Goal: Task Accomplishment & Management: Use online tool/utility

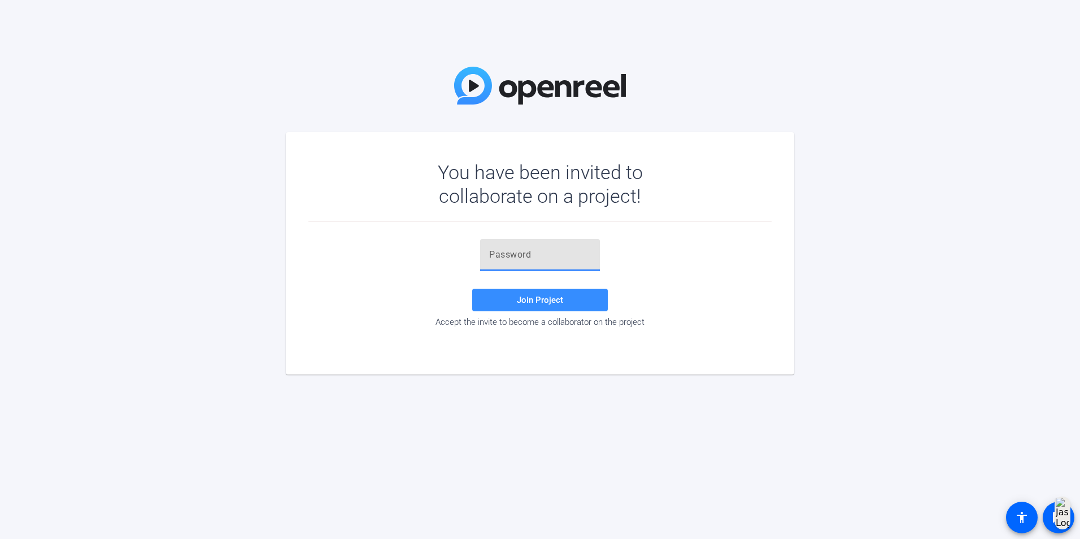
click at [517, 256] on input "text" at bounding box center [540, 255] width 102 height 14
paste input "$mw{[^"
type input "$mw{[^"
click at [524, 294] on span at bounding box center [540, 299] width 136 height 27
click at [529, 268] on div at bounding box center [540, 255] width 102 height 32
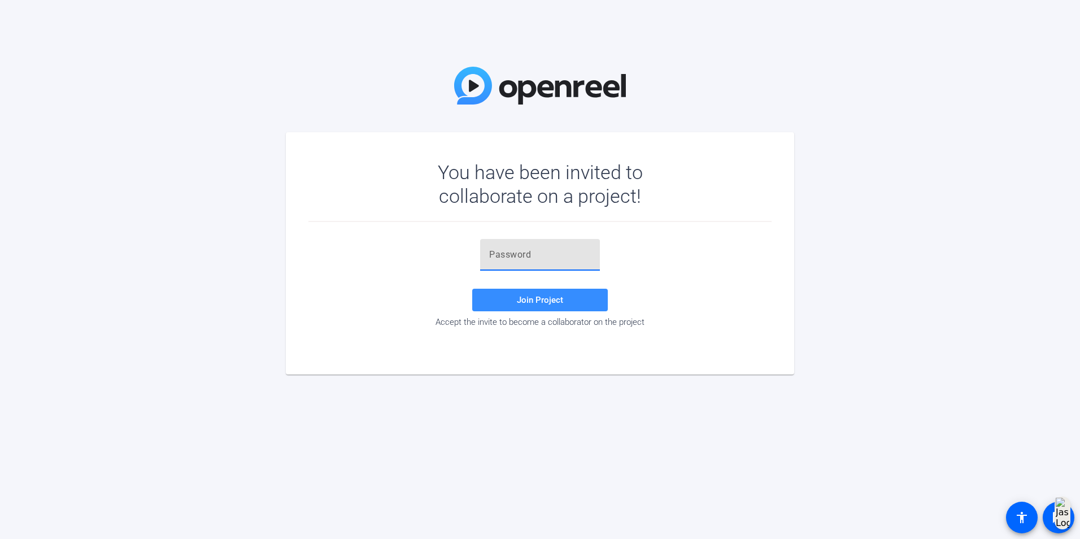
paste input "$mw{[^"
type input "$mw{[^"
click at [531, 306] on span at bounding box center [540, 299] width 136 height 27
click at [519, 253] on input "text" at bounding box center [540, 255] width 102 height 14
paste input "$mw{[^"
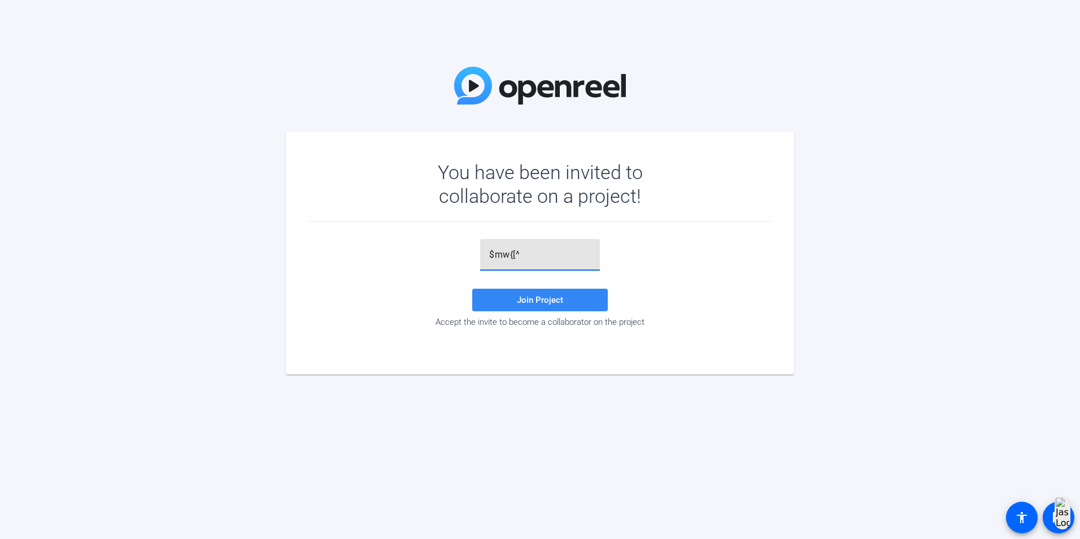
type input "$mw{[^"
click at [497, 298] on span at bounding box center [540, 299] width 136 height 27
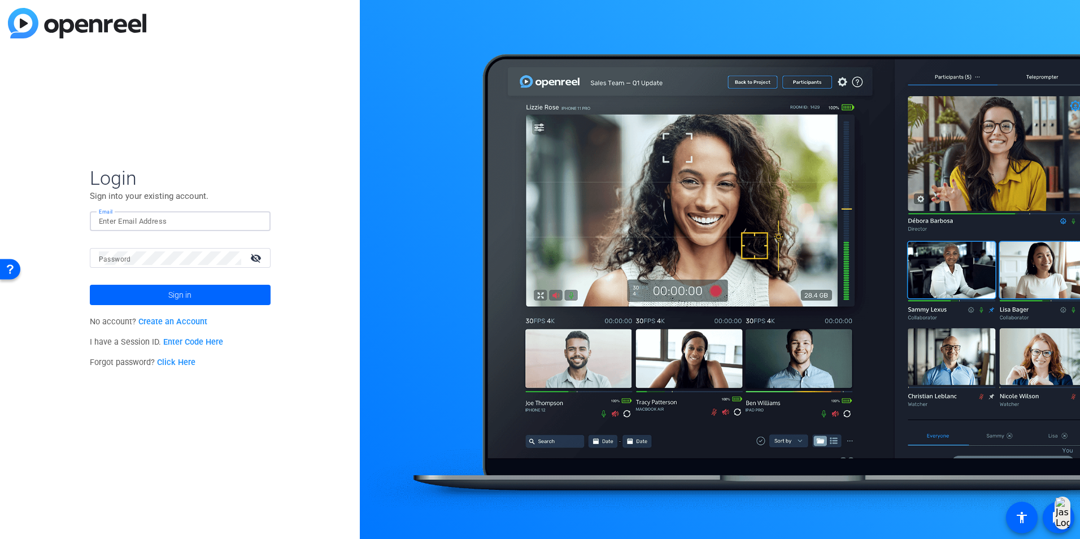
click at [225, 216] on input "Email" at bounding box center [180, 222] width 163 height 14
type input "Fnath@solventum.com"
click at [103, 249] on div at bounding box center [170, 258] width 142 height 20
click at [224, 294] on span at bounding box center [180, 294] width 181 height 27
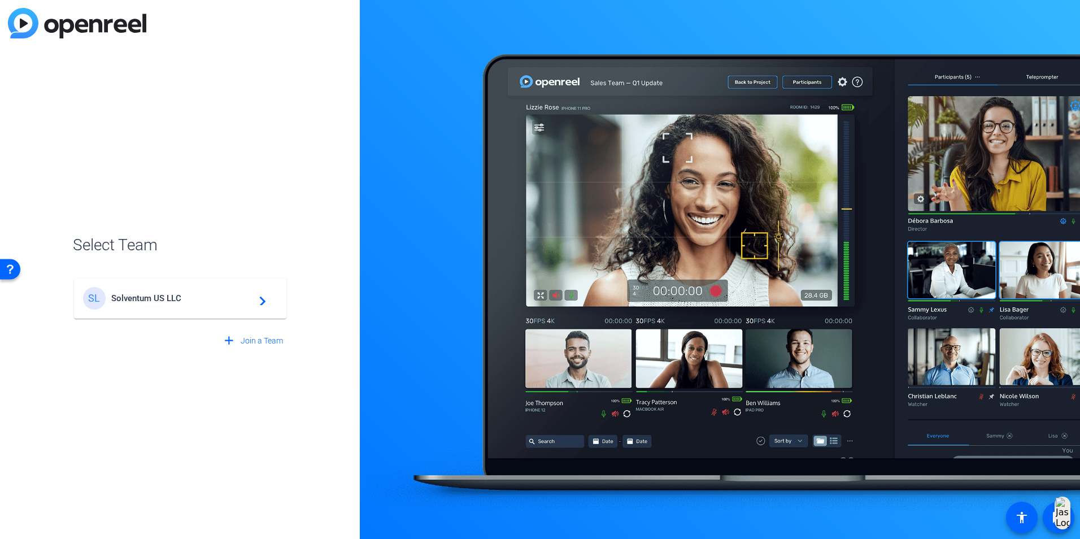
click at [208, 290] on div "SL Solventum US LLC navigate_next" at bounding box center [180, 298] width 194 height 23
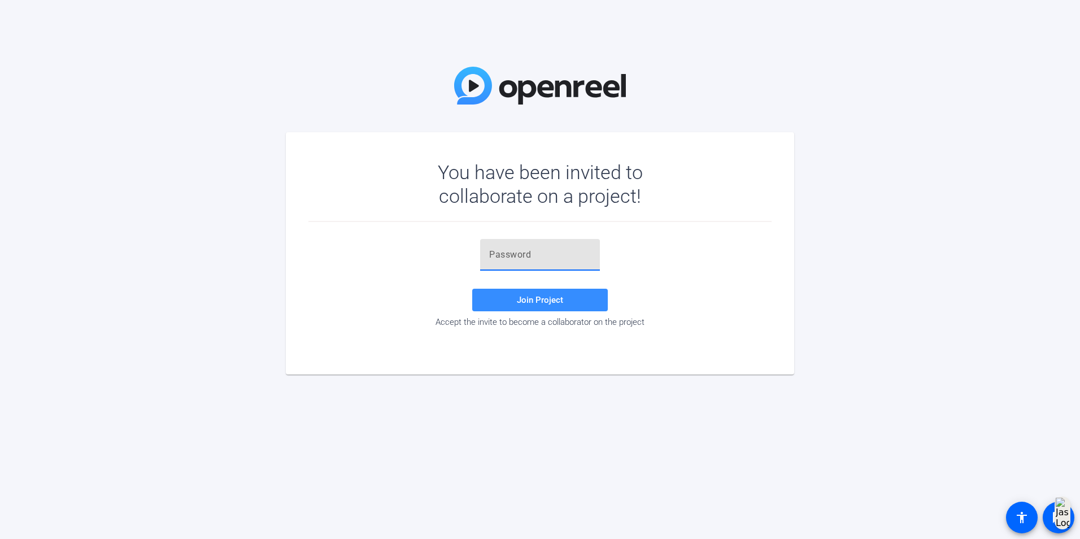
click at [531, 259] on input "text" at bounding box center [540, 255] width 102 height 14
paste input "$mw{[^"
type input "$mw{[^"
click at [489, 292] on span at bounding box center [540, 299] width 136 height 27
click at [550, 234] on div "Join Project Accept the invite to become a collaborator on the project" at bounding box center [539, 284] width 463 height 124
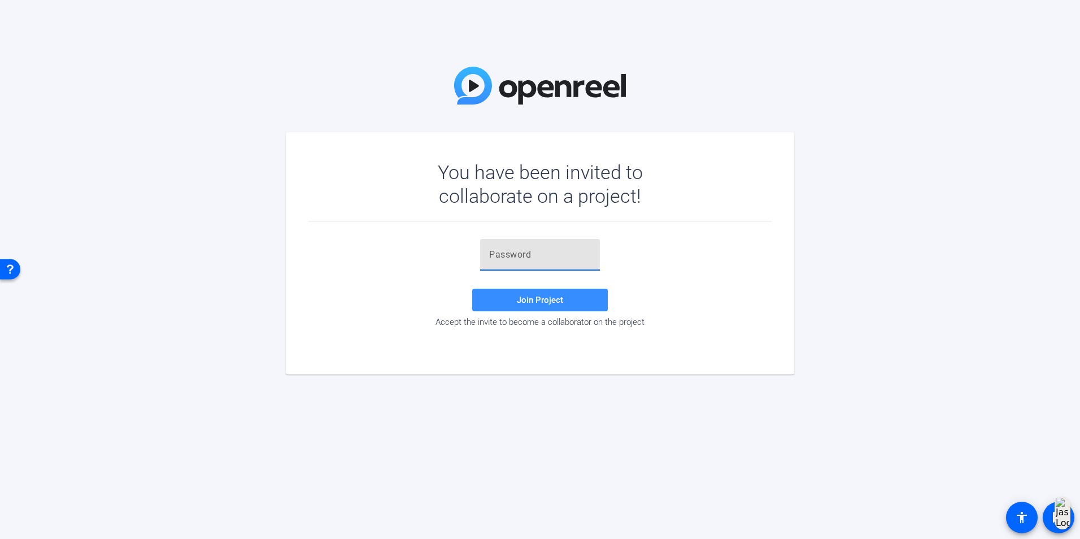
click at [545, 250] on input "text" at bounding box center [540, 255] width 102 height 14
paste input "$mw{[^"
type input "$mw{[^"
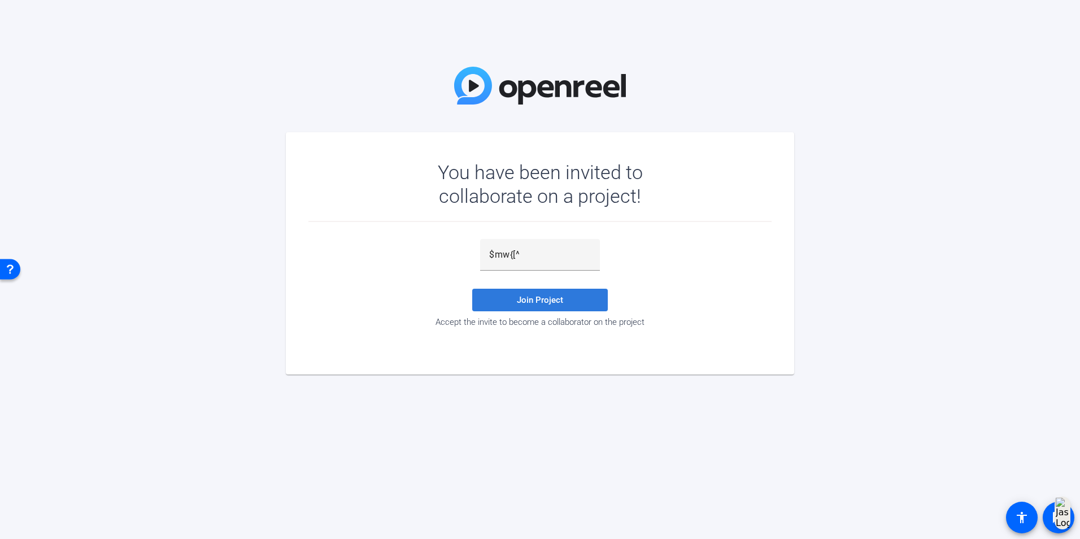
click at [520, 299] on span "Join Project" at bounding box center [540, 300] width 46 height 10
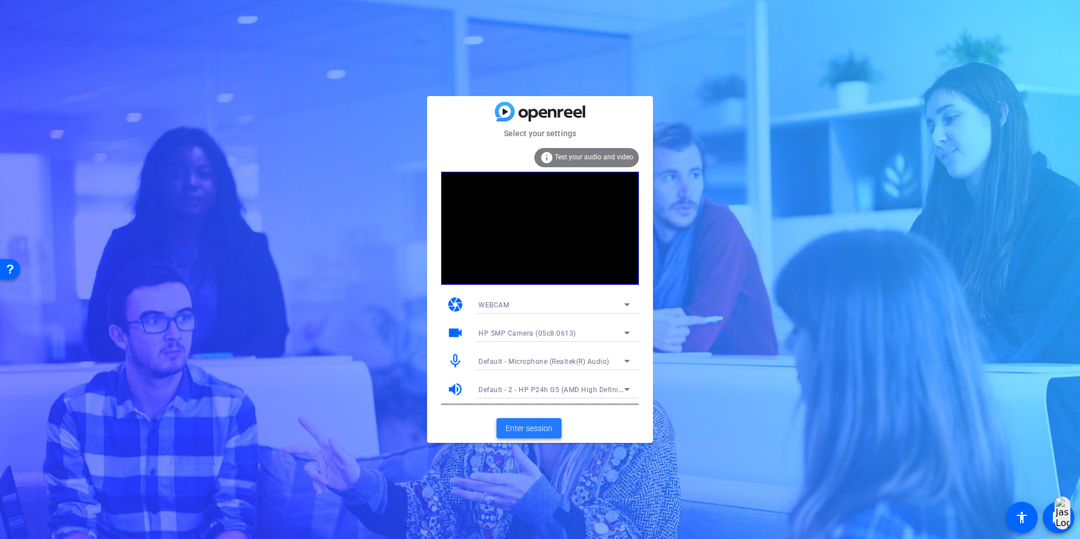
click at [523, 431] on span "Enter session" at bounding box center [529, 429] width 47 height 12
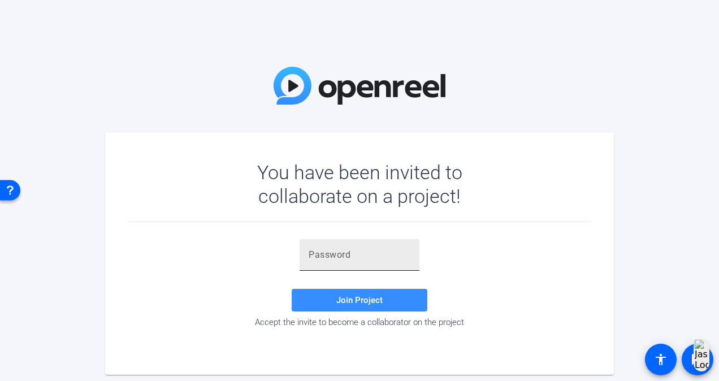
click at [354, 263] on div at bounding box center [359, 255] width 102 height 32
paste input "$mw{[^"
type input "$mw{[^"
click at [353, 294] on span at bounding box center [360, 299] width 136 height 27
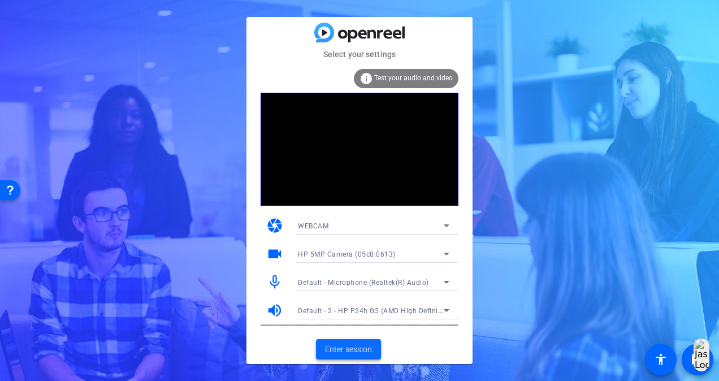
click at [362, 350] on span "Enter session" at bounding box center [348, 350] width 47 height 12
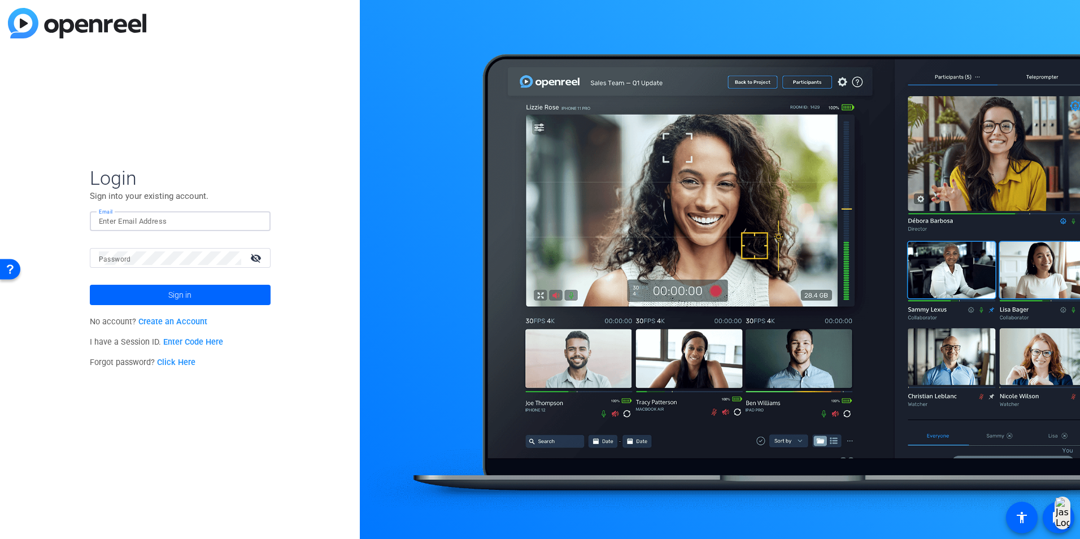
click at [128, 226] on input "Email" at bounding box center [180, 222] width 163 height 14
type input "Fnath@solventum.com"
click at [127, 266] on div at bounding box center [170, 258] width 142 height 20
click at [90, 285] on button "Sign in" at bounding box center [180, 295] width 181 height 20
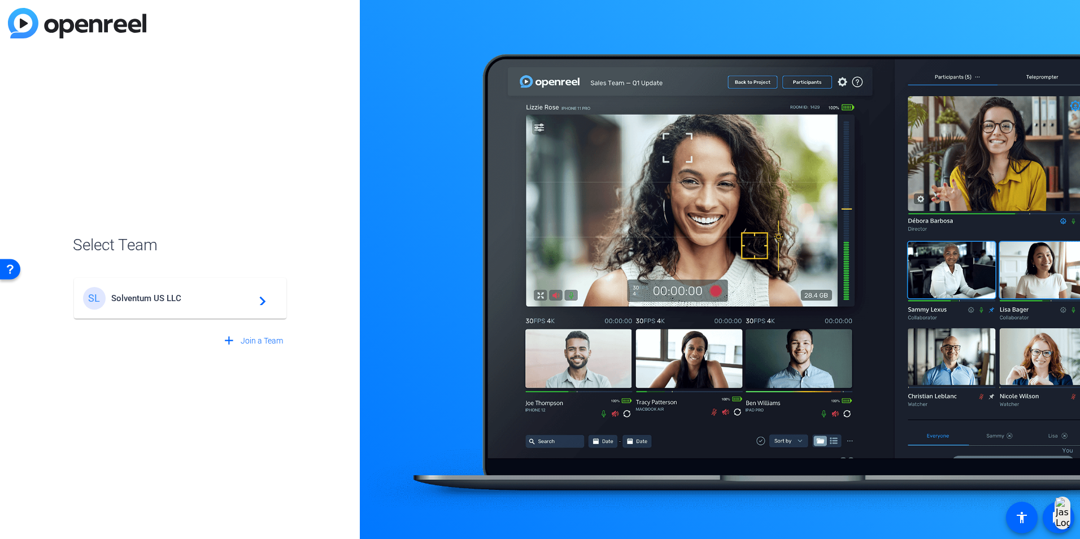
click at [137, 309] on div "SL Solventum US LLC navigate_next" at bounding box center [180, 298] width 194 height 23
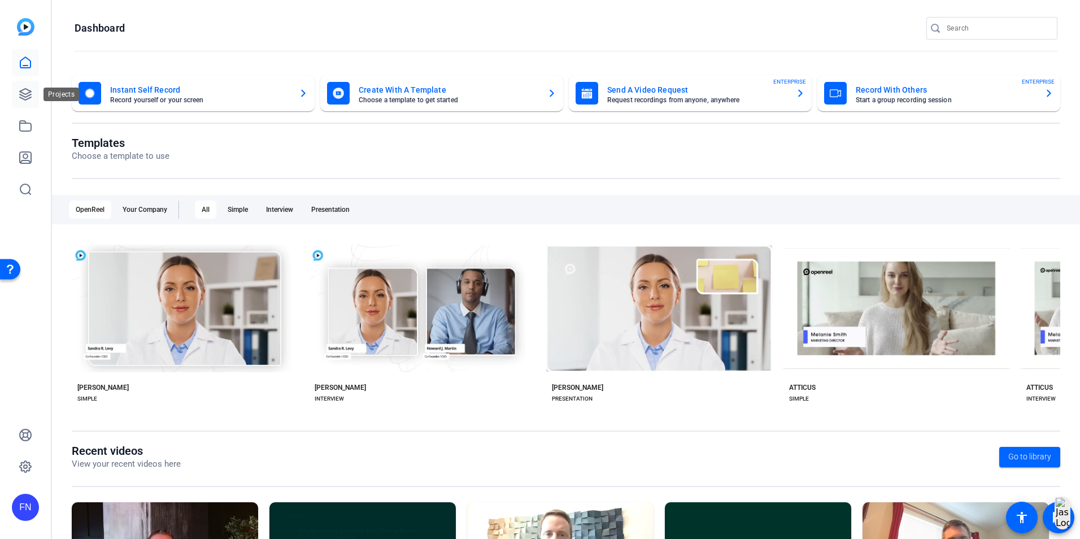
click at [23, 85] on link at bounding box center [25, 94] width 27 height 27
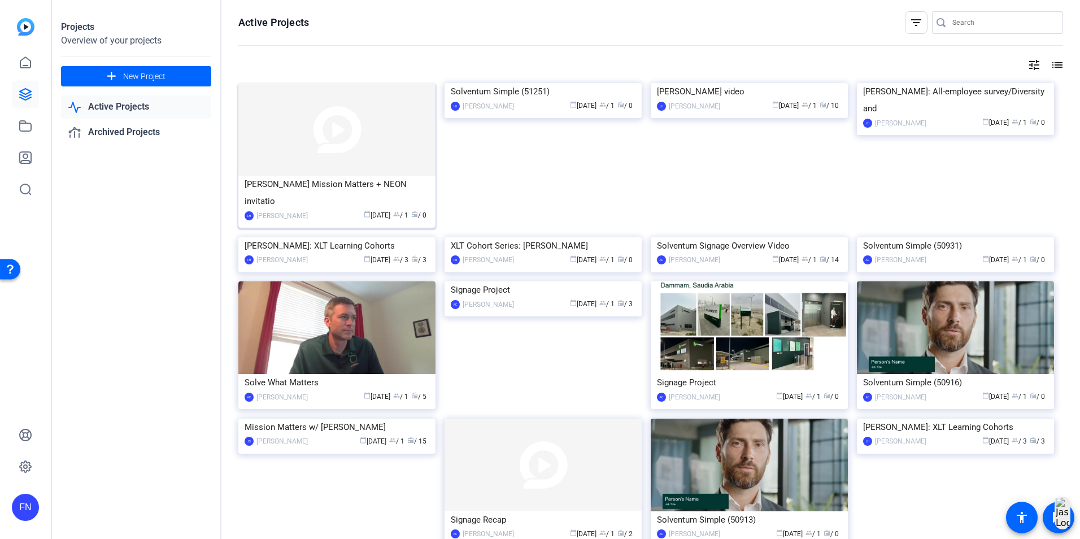
click at [327, 127] on img at bounding box center [336, 129] width 197 height 93
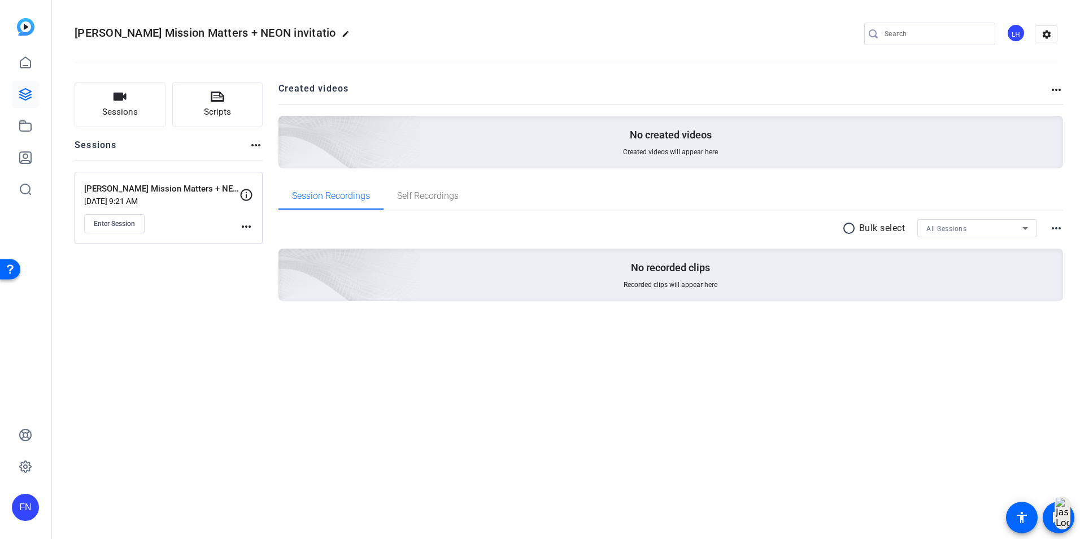
click at [325, 407] on div "Marcela Mission Matters + NEON invitatio edit LH settings Sessions Scripts Sess…" at bounding box center [566, 269] width 1028 height 539
click at [119, 221] on span "Enter Session" at bounding box center [114, 223] width 41 height 9
click at [138, 427] on div "Marcela Mission Matters + NEON invitatio edit LH settings Sessions Scripts Sess…" at bounding box center [566, 269] width 1028 height 539
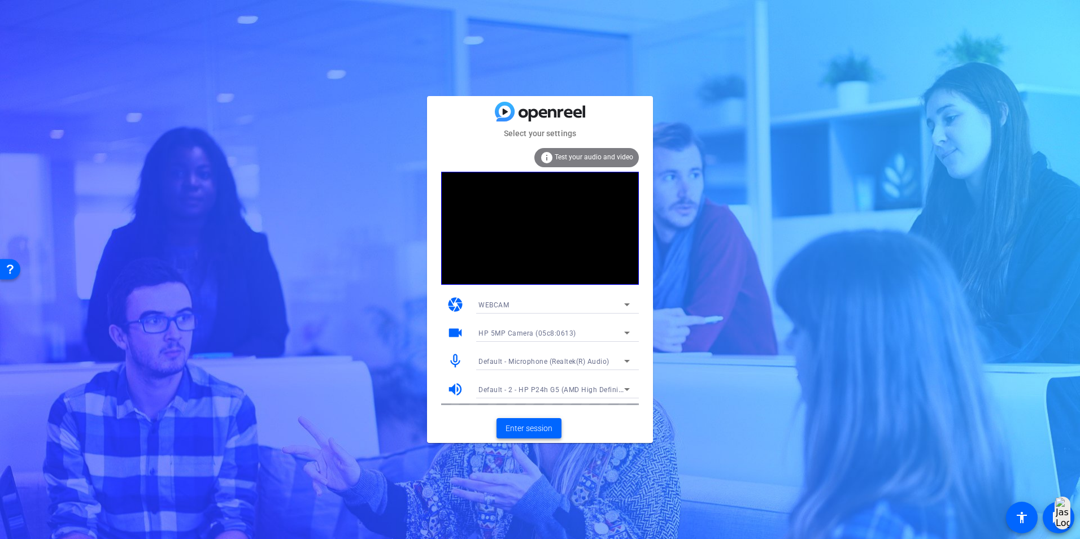
click at [527, 429] on span "Enter session" at bounding box center [529, 429] width 47 height 12
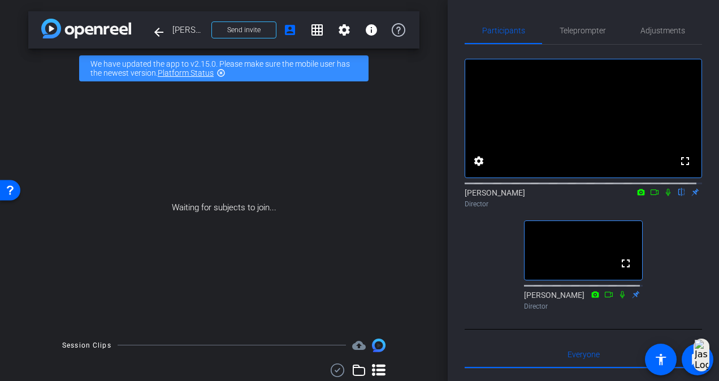
click at [490, 269] on div "fullscreen settings [PERSON_NAME] flip Director fullscreen [PERSON_NAME] Direct…" at bounding box center [582, 180] width 237 height 270
click at [498, 271] on div "fullscreen settings [PERSON_NAME] flip Director fullscreen [PERSON_NAME] Direct…" at bounding box center [582, 180] width 237 height 270
click at [575, 31] on span "Teleprompter" at bounding box center [582, 31] width 46 height 8
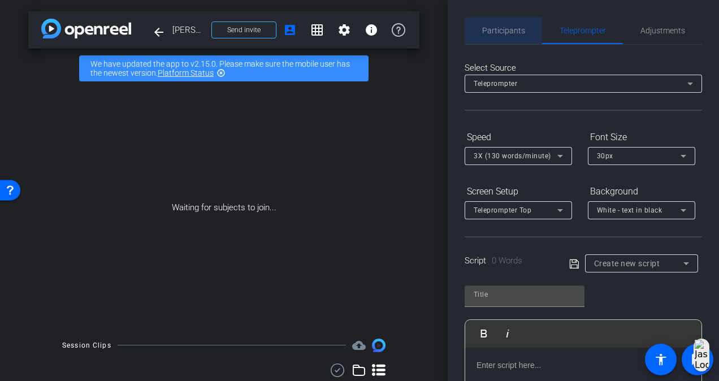
click at [515, 34] on span "Participants" at bounding box center [503, 31] width 43 height 8
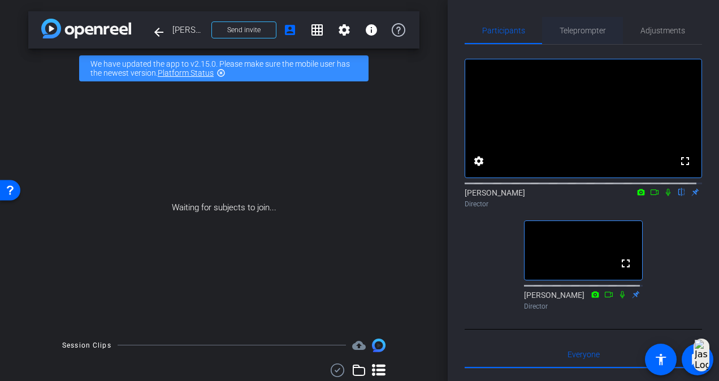
click at [567, 34] on span "Teleprompter" at bounding box center [582, 31] width 46 height 8
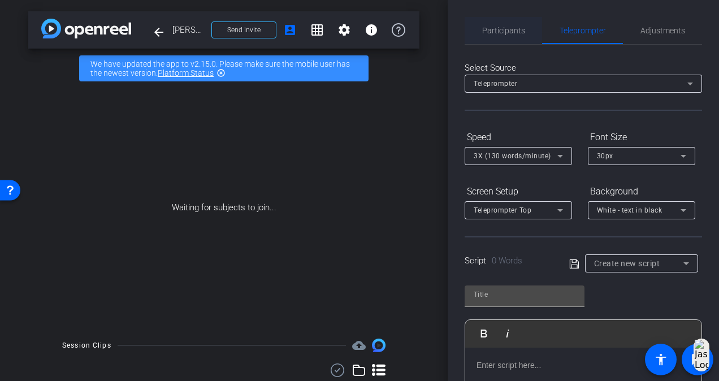
click at [510, 40] on span "Participants" at bounding box center [503, 30] width 43 height 27
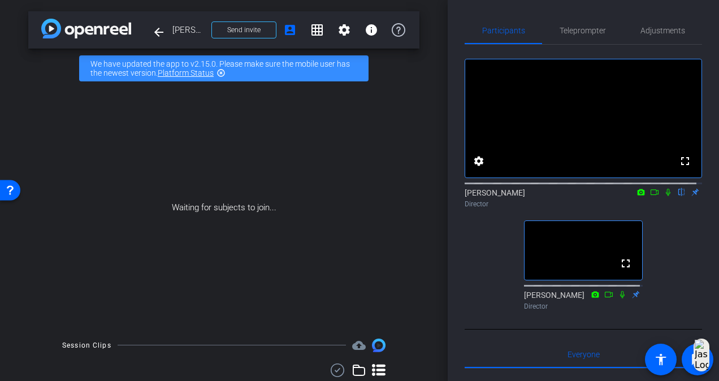
click at [475, 279] on div "fullscreen settings [PERSON_NAME] flip Director fullscreen [PERSON_NAME] Direct…" at bounding box center [582, 180] width 237 height 270
click at [154, 30] on mat-icon "arrow_back" at bounding box center [159, 32] width 14 height 14
